Goal: Information Seeking & Learning: Learn about a topic

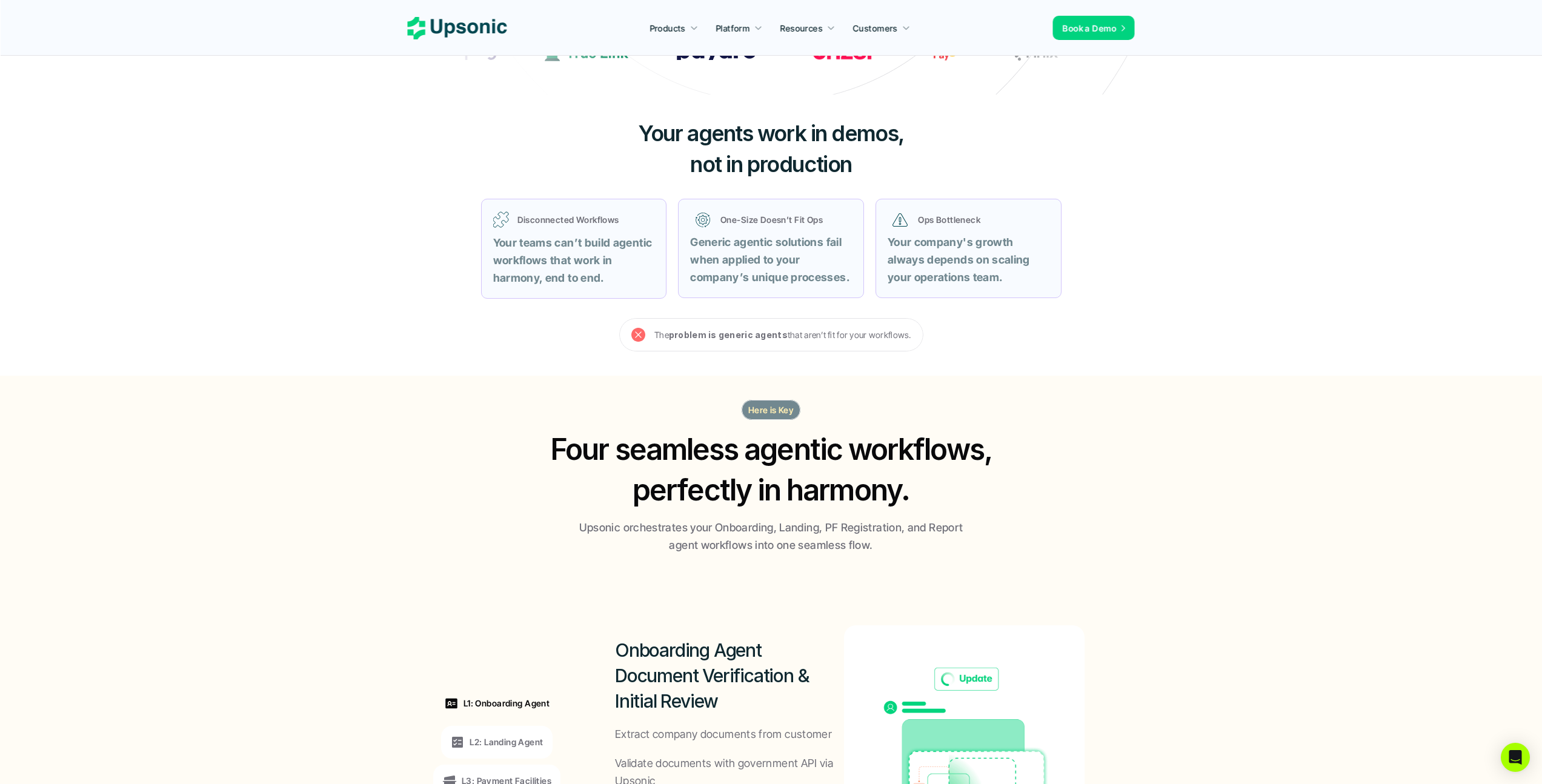
scroll to position [809, 0]
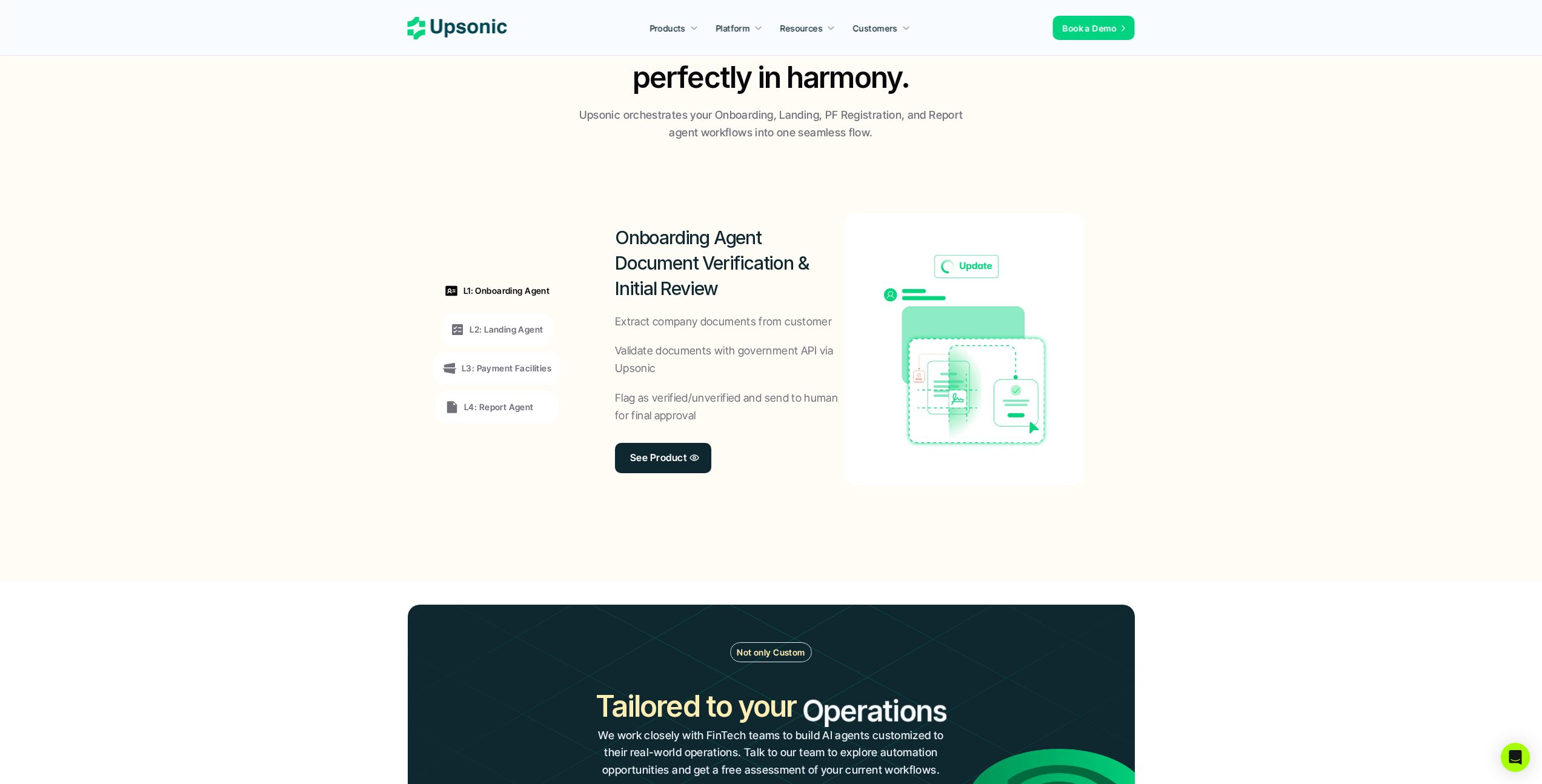
click at [488, 329] on p "L2: Landing Agent" at bounding box center [507, 329] width 74 height 13
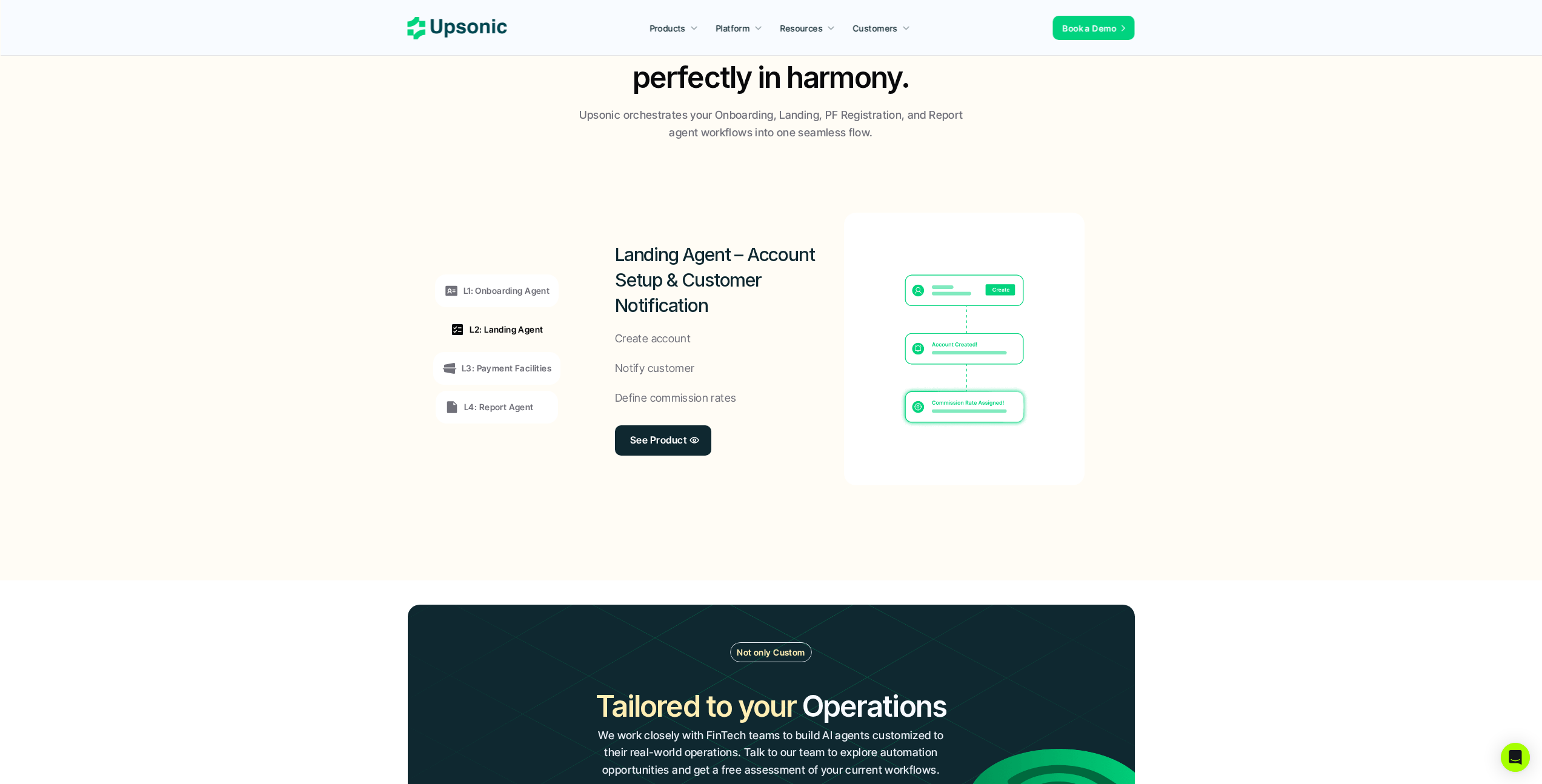
scroll to position [0, 0]
click at [497, 361] on p "L3: Payment Facilities" at bounding box center [507, 368] width 90 height 13
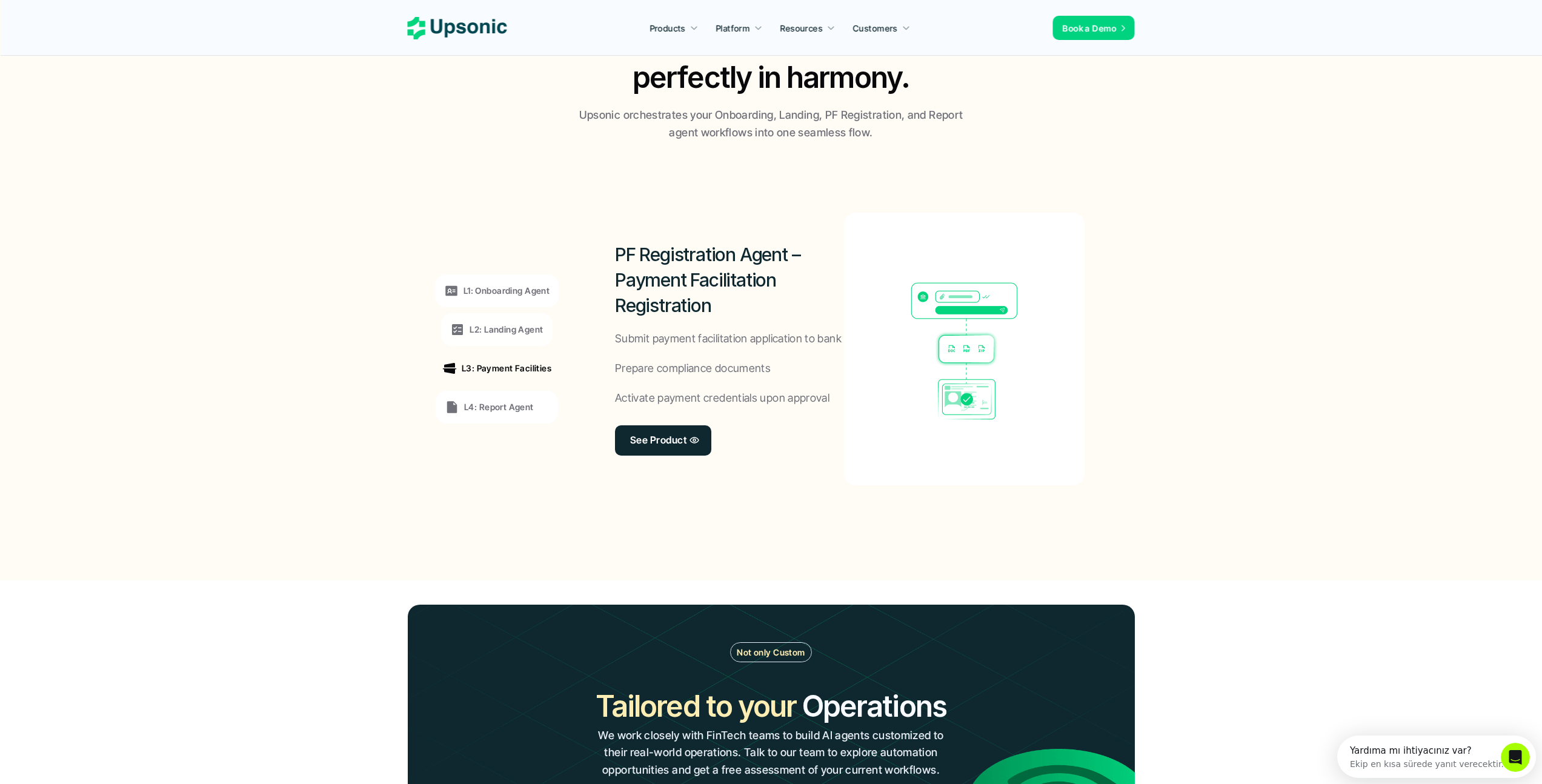
click at [497, 393] on div "L4: Report Agent" at bounding box center [497, 407] width 122 height 33
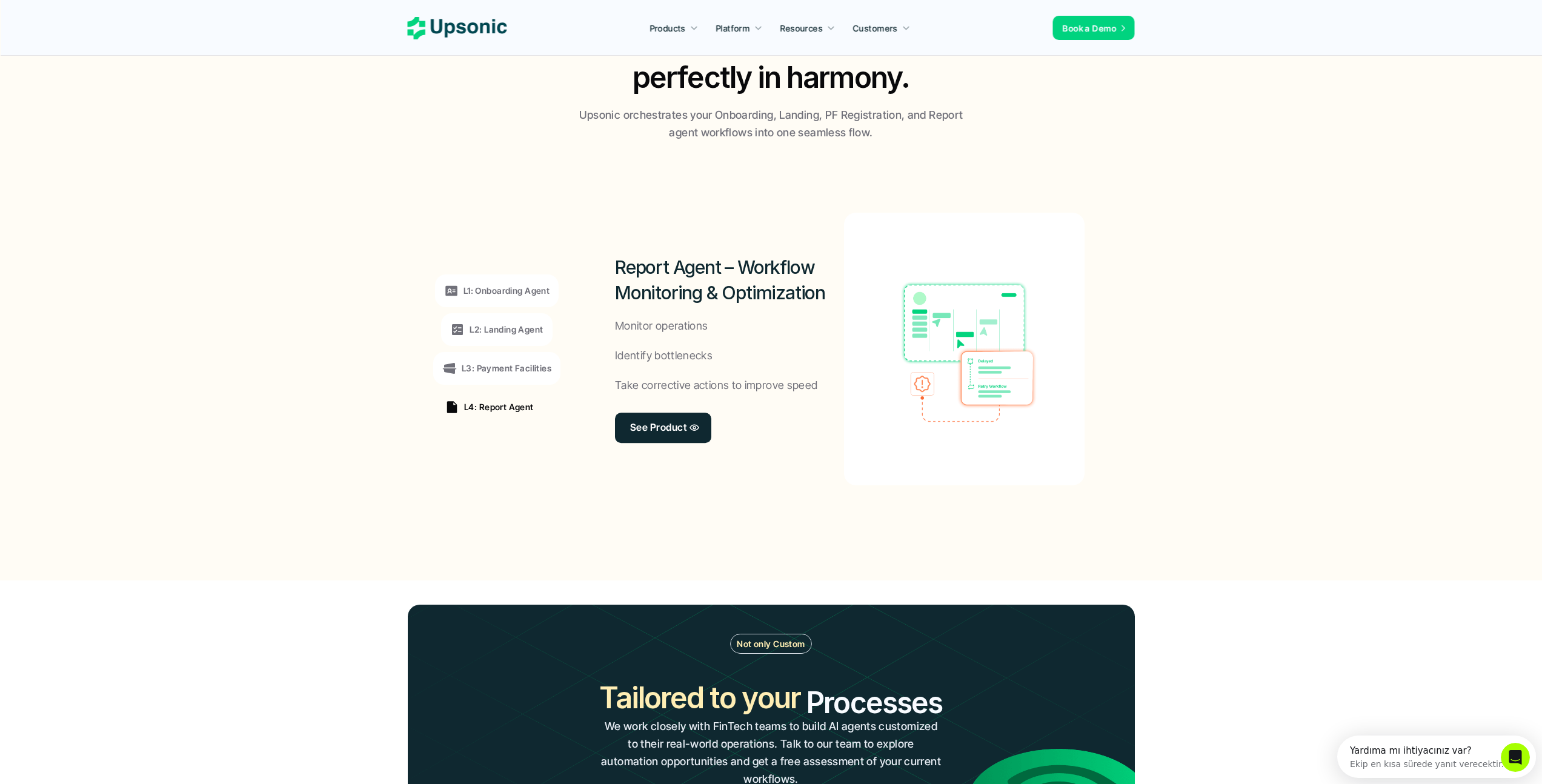
click at [498, 414] on div "L4: Report Agent" at bounding box center [489, 407] width 89 height 15
click at [498, 369] on p "L3: Payment Facilities" at bounding box center [507, 368] width 90 height 13
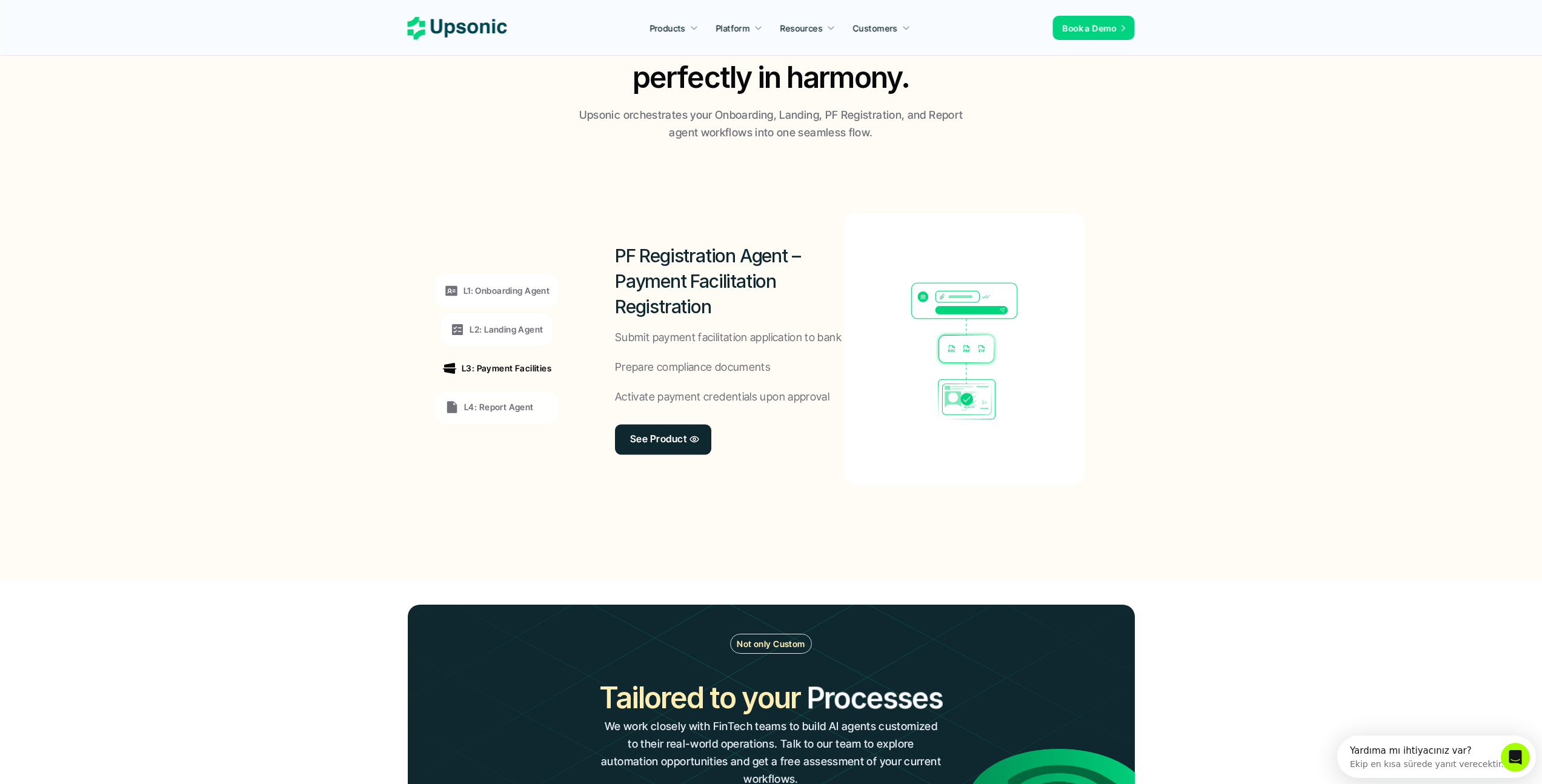
click at [500, 334] on p "L2: Landing Agent" at bounding box center [507, 329] width 74 height 13
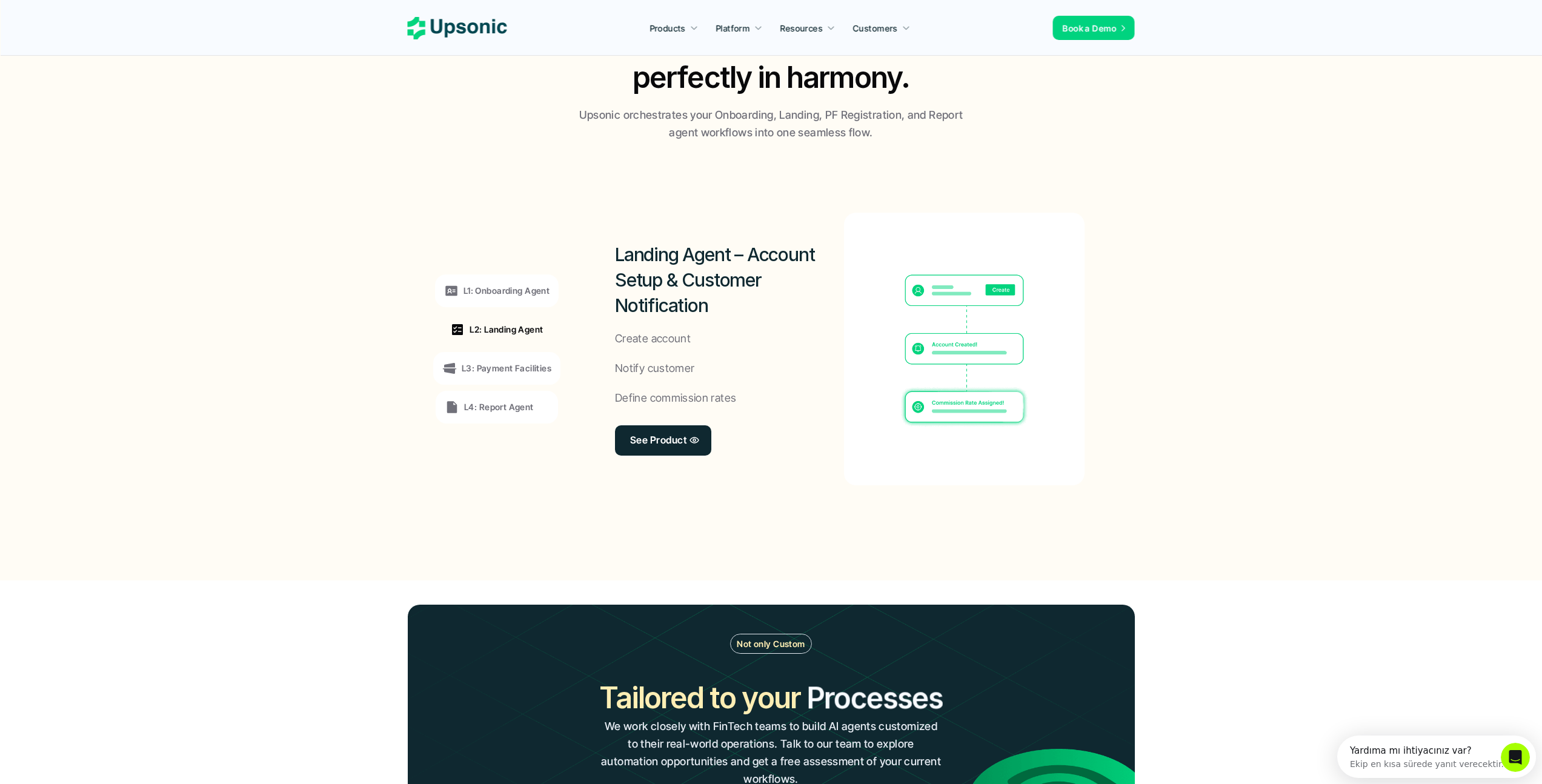
click at [499, 285] on p "L1: Onboarding Agent" at bounding box center [507, 290] width 86 height 13
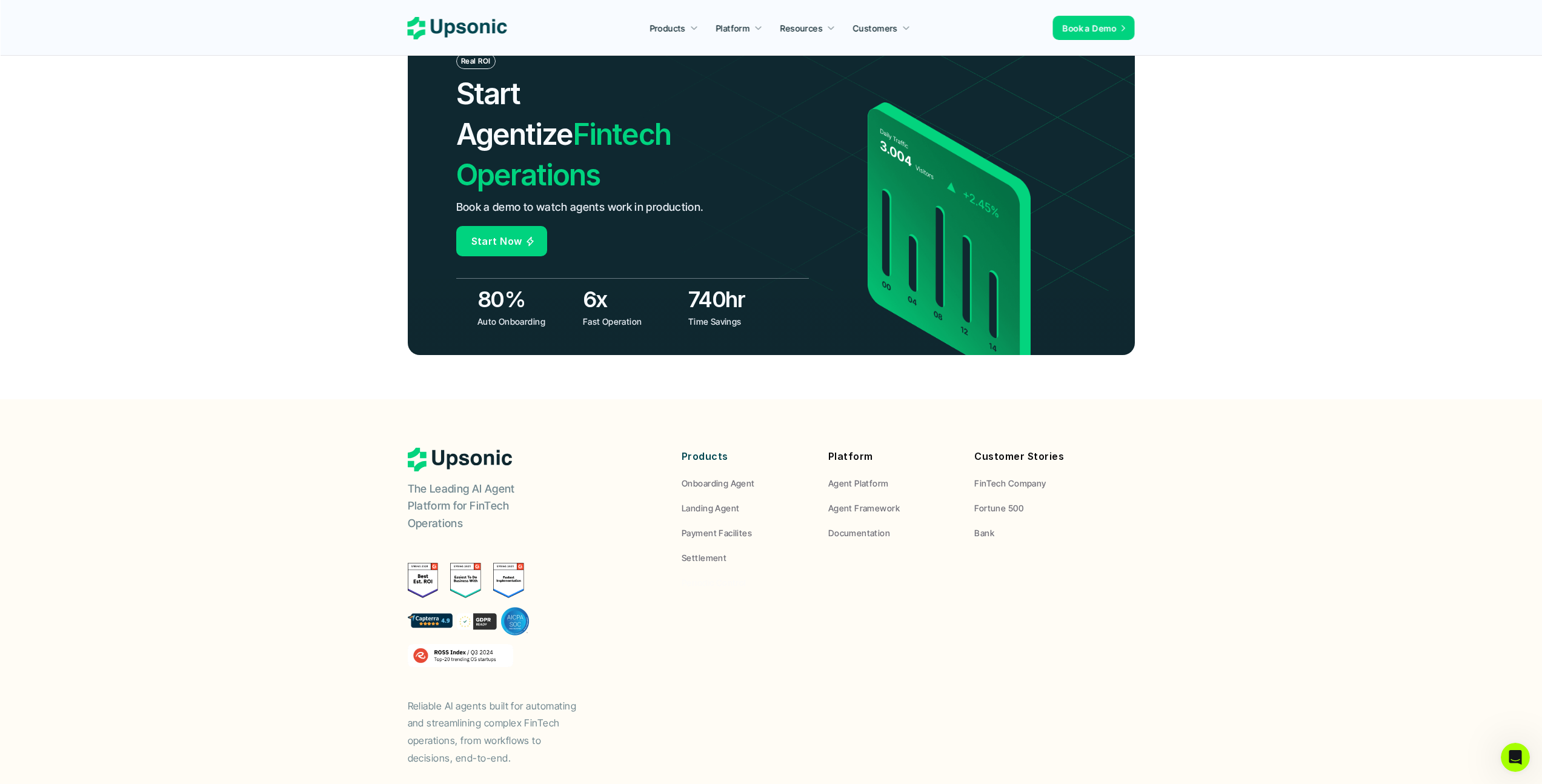
scroll to position [4267, 0]
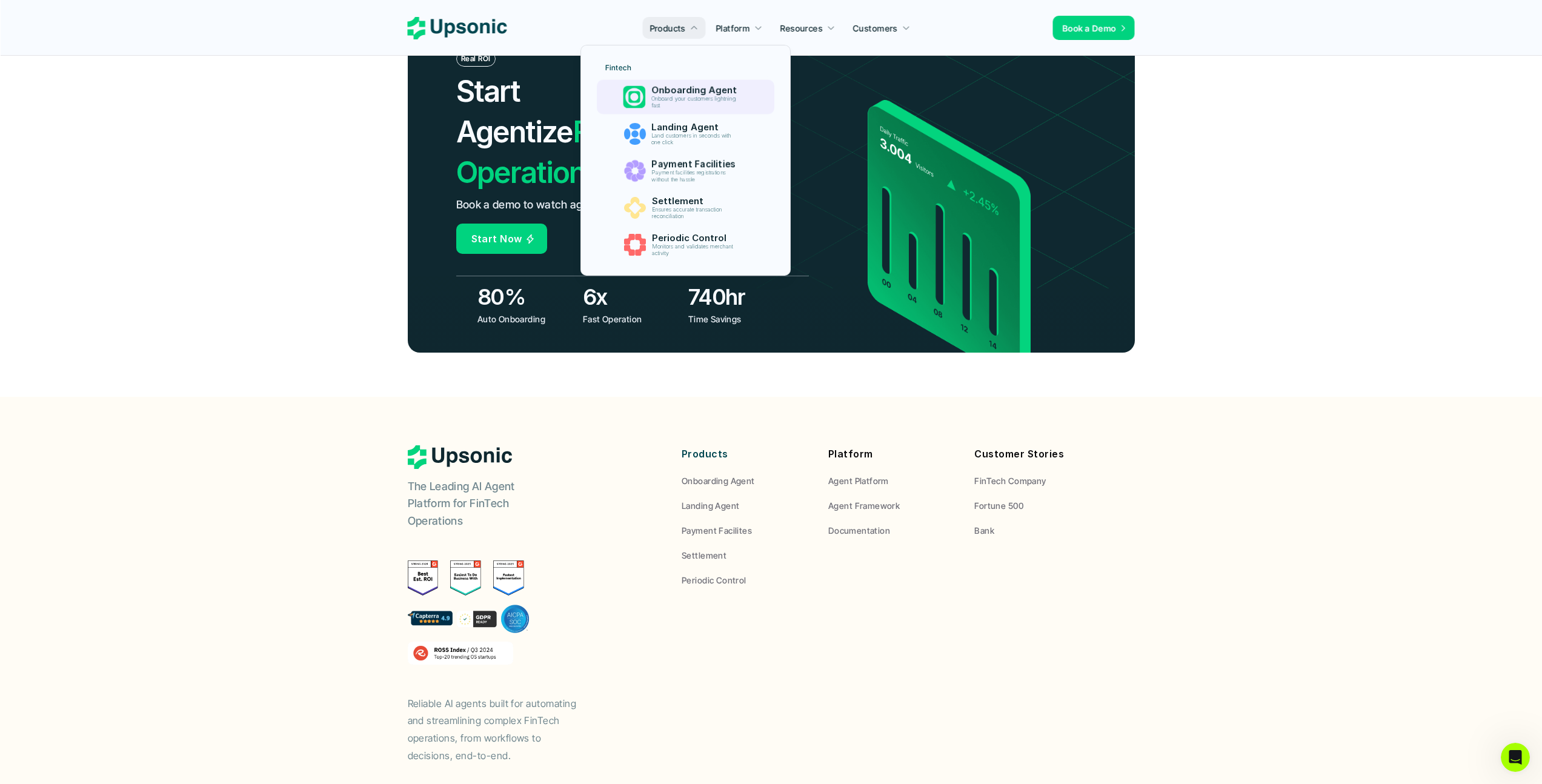
click at [685, 100] on p "Onboard your customers lightning fast" at bounding box center [697, 102] width 90 height 14
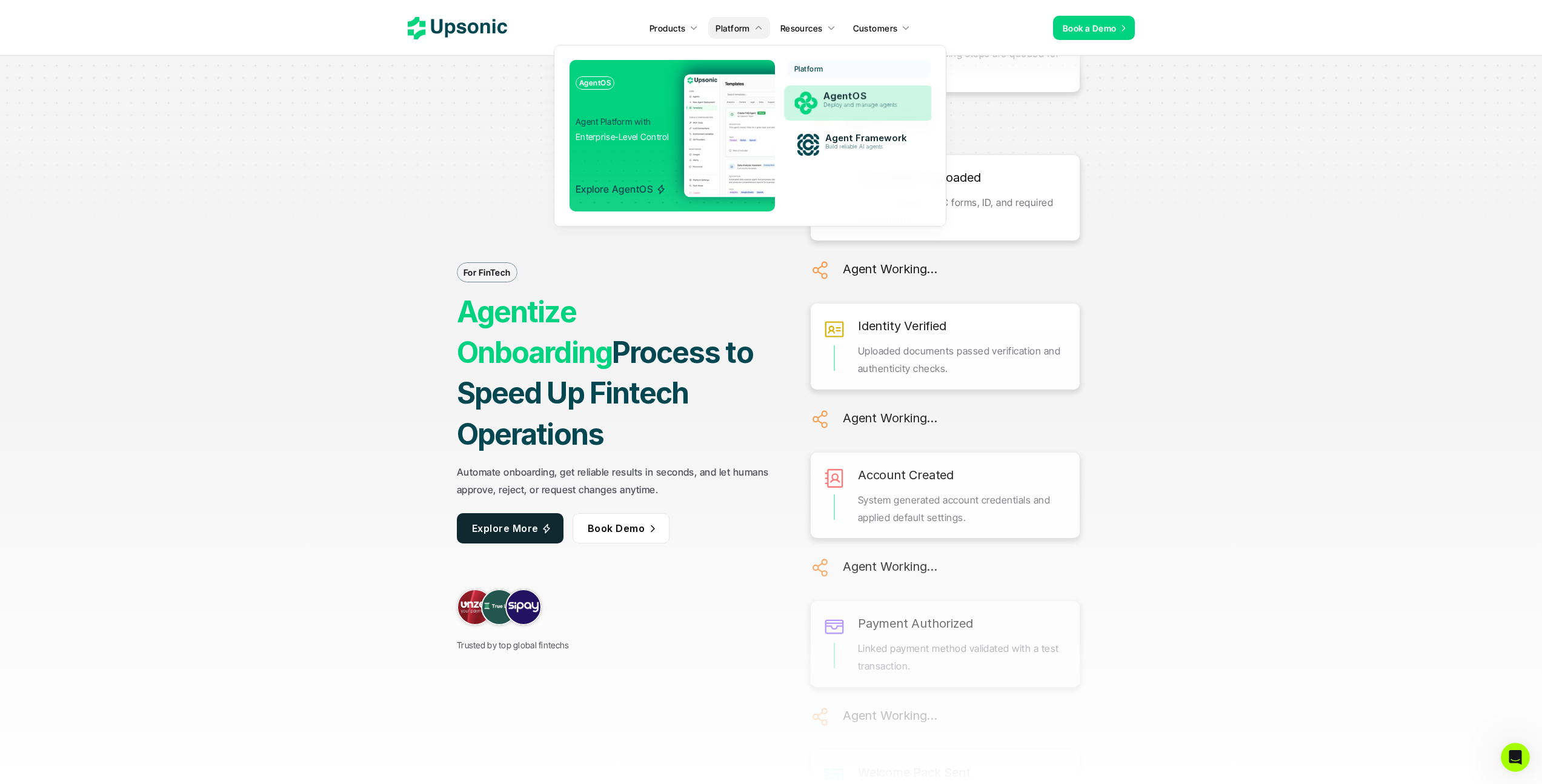
click at [834, 107] on p "Deploy and manage agents" at bounding box center [870, 105] width 92 height 6
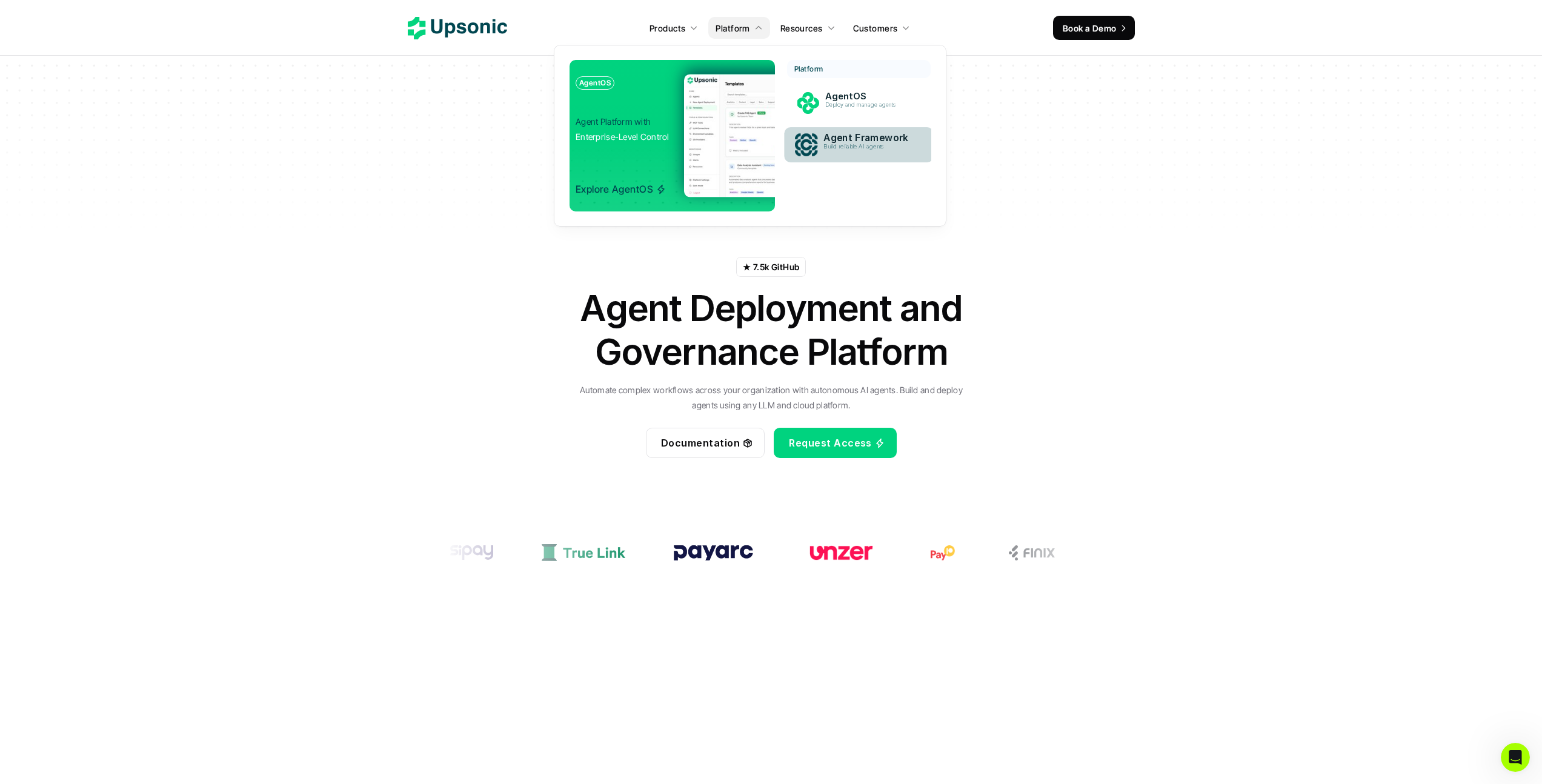
click at [848, 137] on p "Agent Framework" at bounding box center [871, 138] width 94 height 12
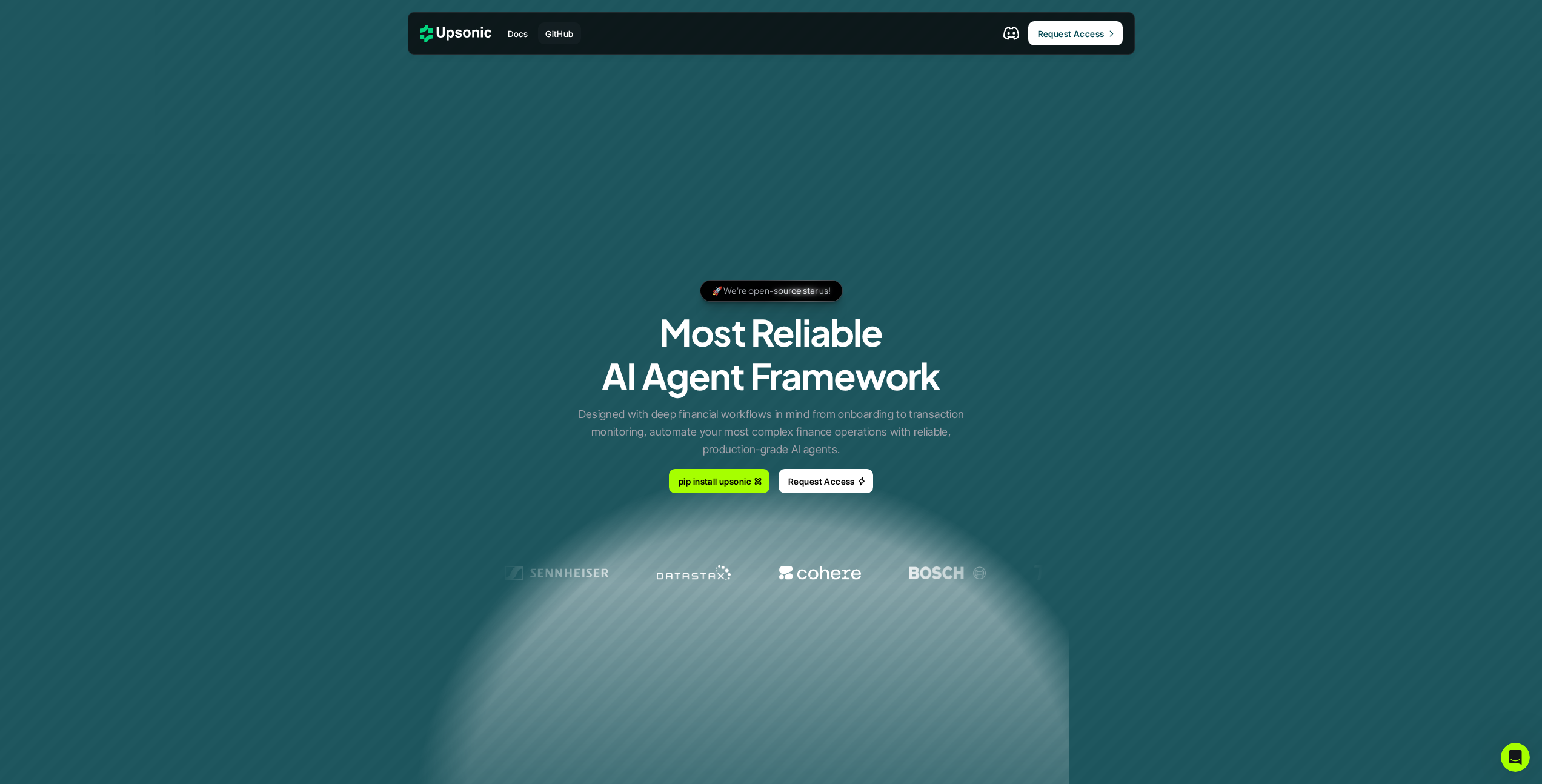
click at [554, 37] on p "GitHub" at bounding box center [559, 34] width 29 height 13
click at [1071, 22] on link "Request Access" at bounding box center [1076, 33] width 95 height 24
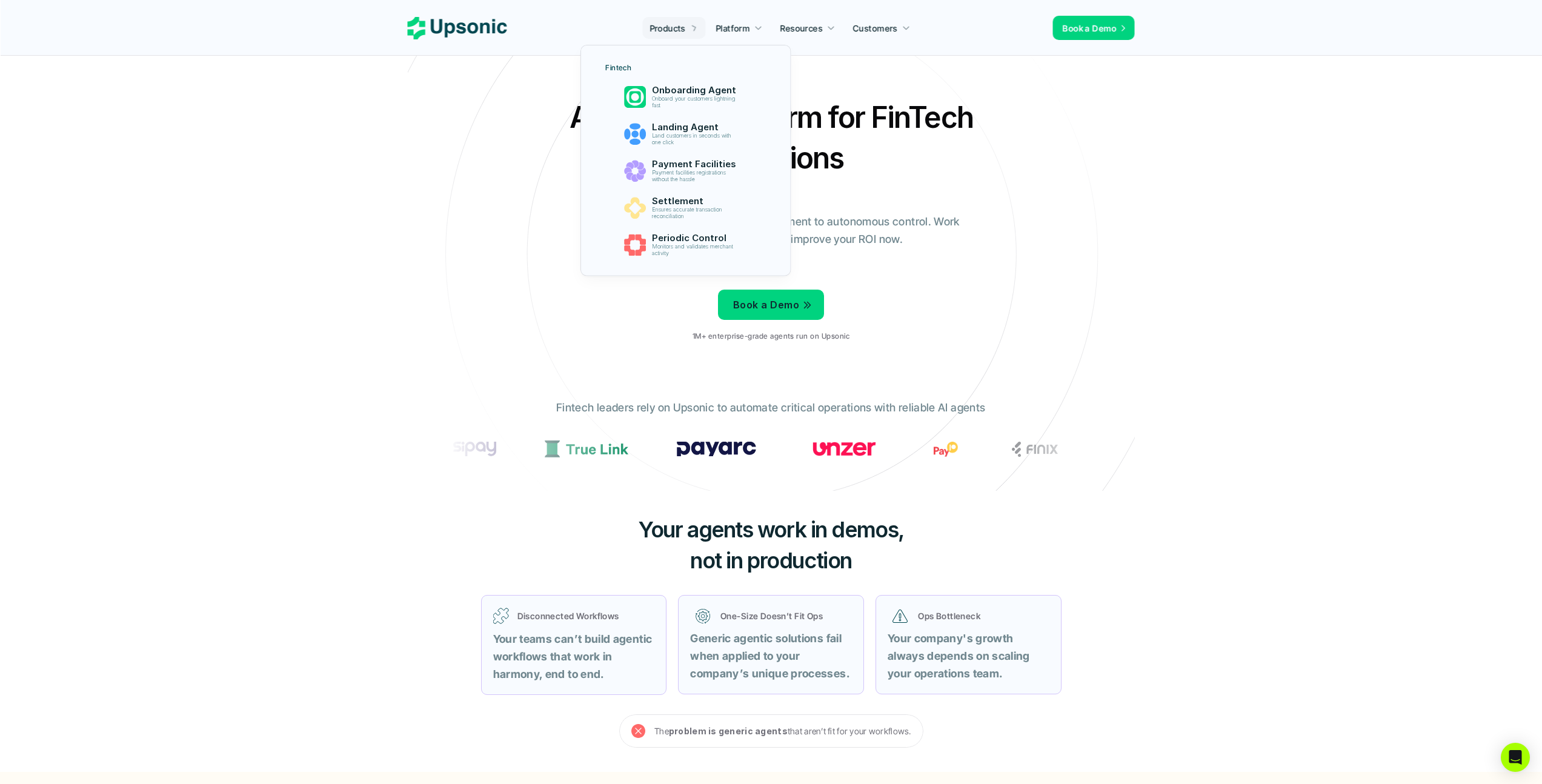
click at [817, 71] on icon at bounding box center [771, 254] width 814 height 813
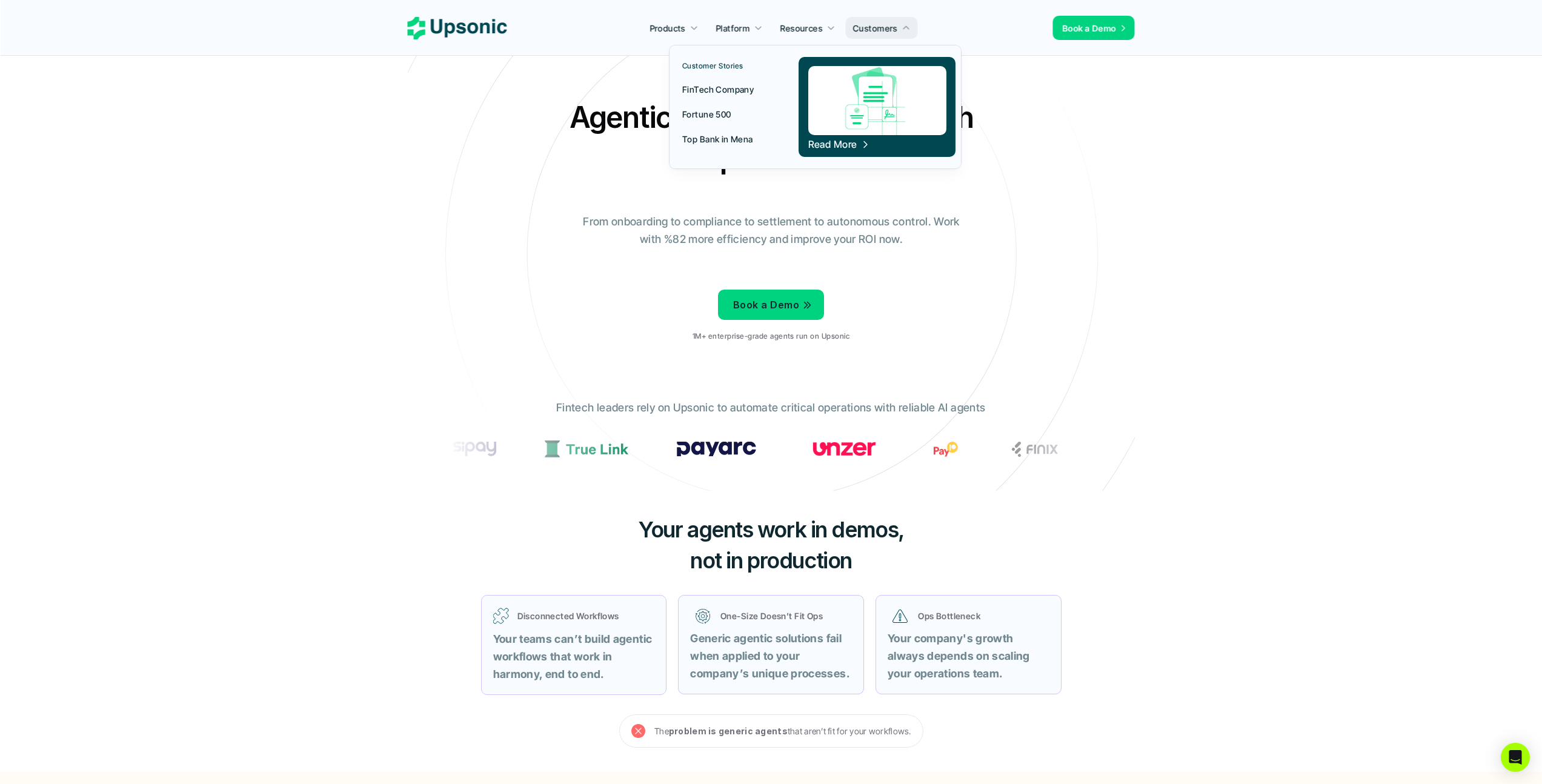
click at [902, 27] on icon at bounding box center [907, 28] width 9 height 9
click at [741, 81] on link "FinTech Company" at bounding box center [725, 89] width 102 height 22
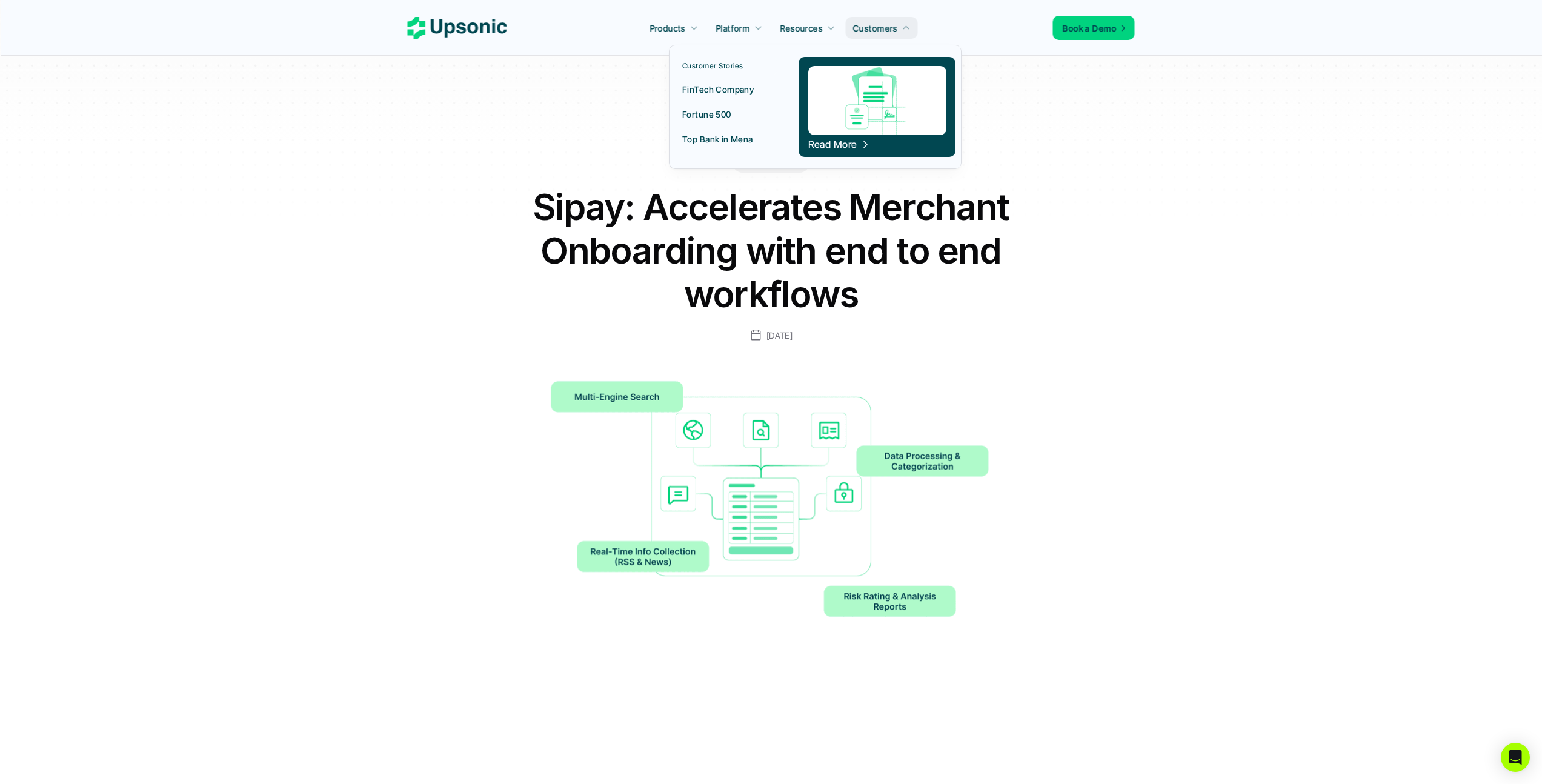
click at [726, 113] on p "Fortune 500" at bounding box center [706, 114] width 49 height 13
